Goal: Navigation & Orientation: Find specific page/section

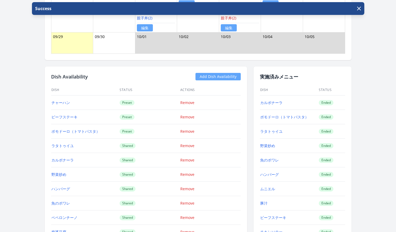
scroll to position [471, 0]
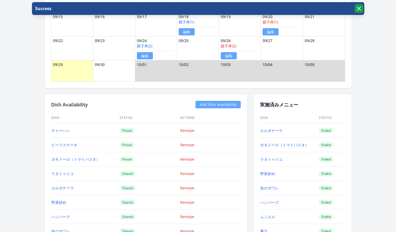
click at [360, 12] on button "button" at bounding box center [359, 8] width 9 height 9
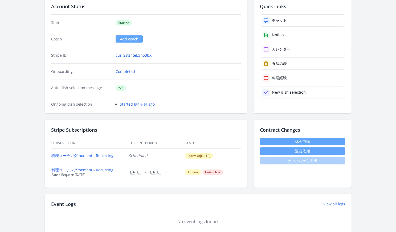
scroll to position [106, 0]
